Goal: Navigation & Orientation: Find specific page/section

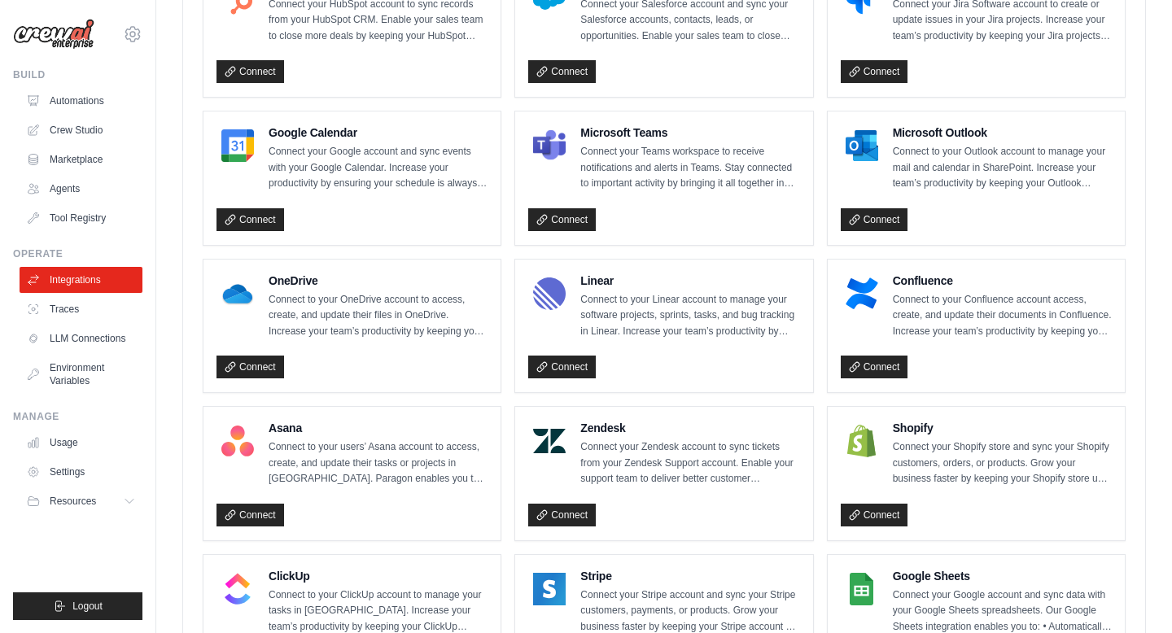
scroll to position [675, 0]
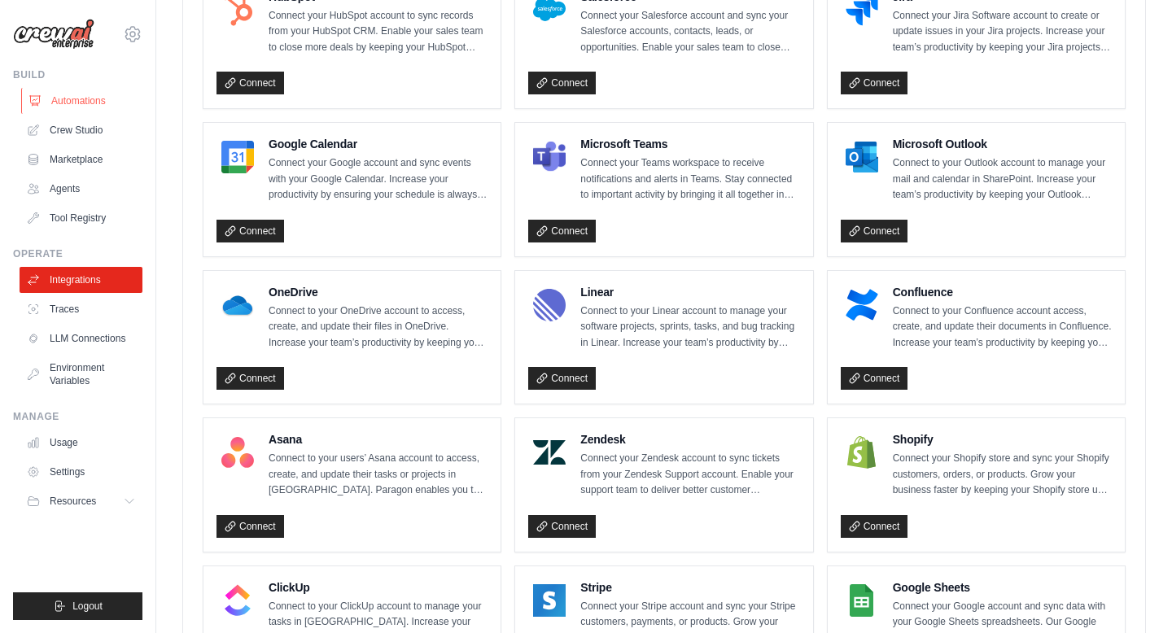
click at [105, 95] on link "Automations" at bounding box center [82, 101] width 123 height 26
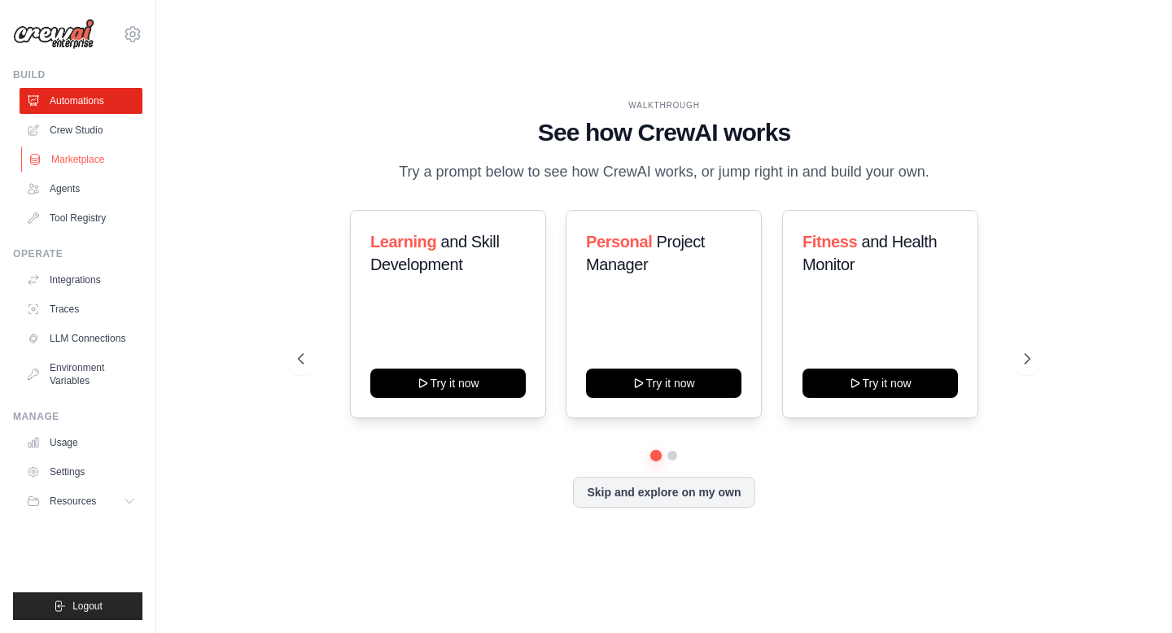
click at [85, 162] on link "Marketplace" at bounding box center [82, 160] width 123 height 26
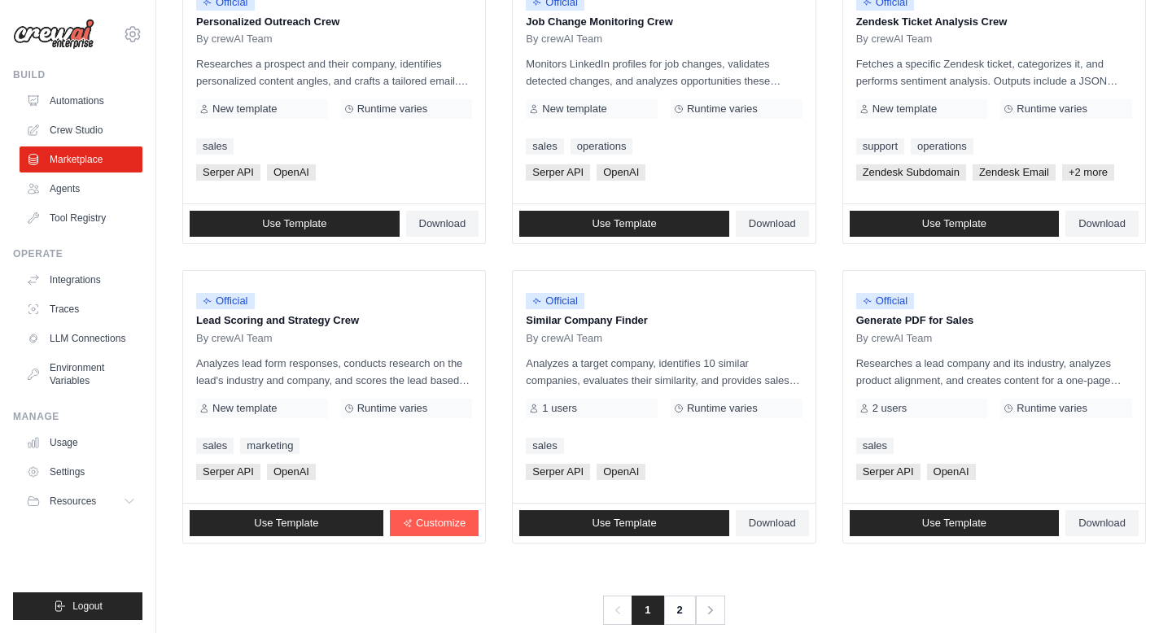
scroll to position [875, 0]
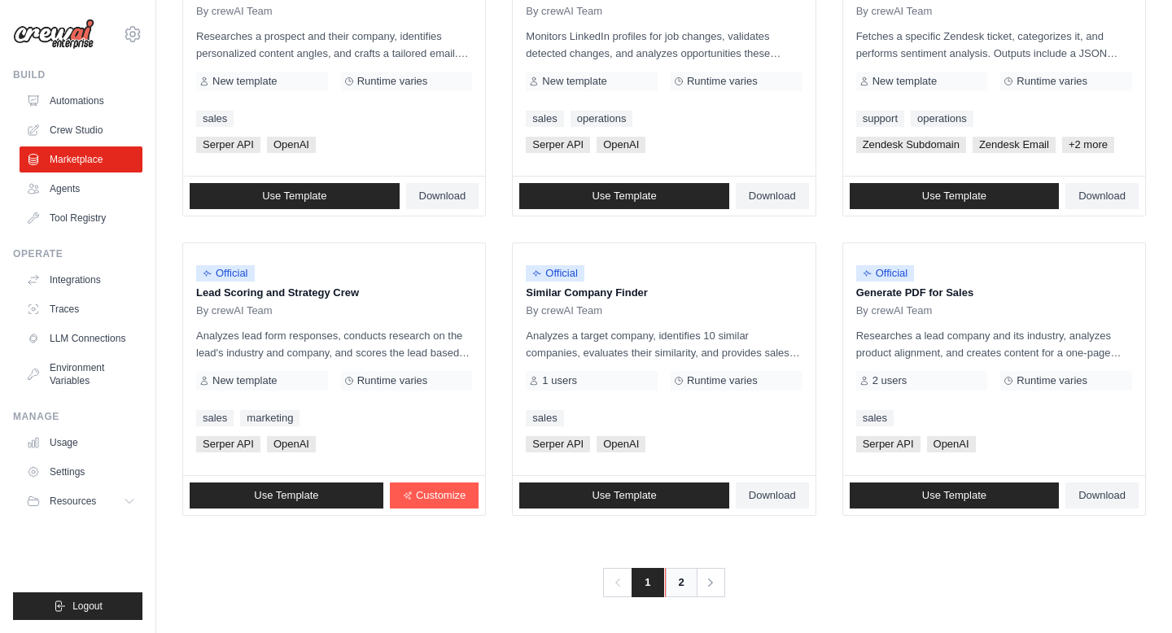
click at [684, 584] on link "2" at bounding box center [681, 582] width 33 height 29
